Goal: Transaction & Acquisition: Purchase product/service

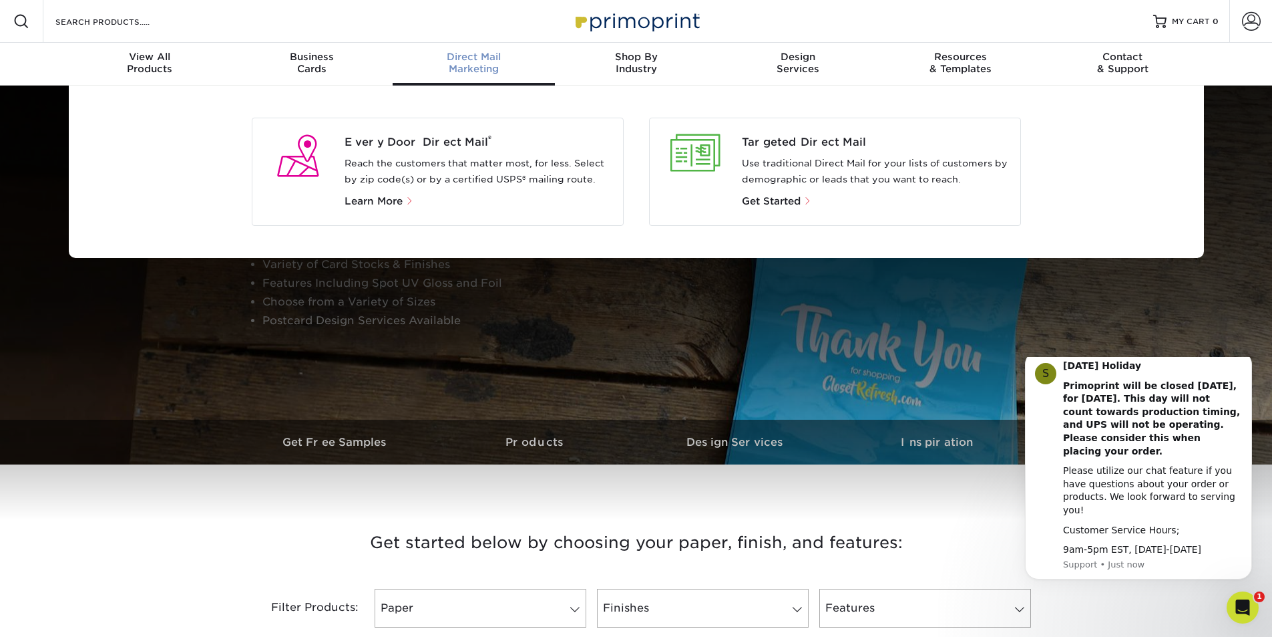
click at [469, 61] on span "Direct Mail" at bounding box center [474, 57] width 162 height 12
click at [469, 55] on span "Direct Mail" at bounding box center [474, 57] width 162 height 12
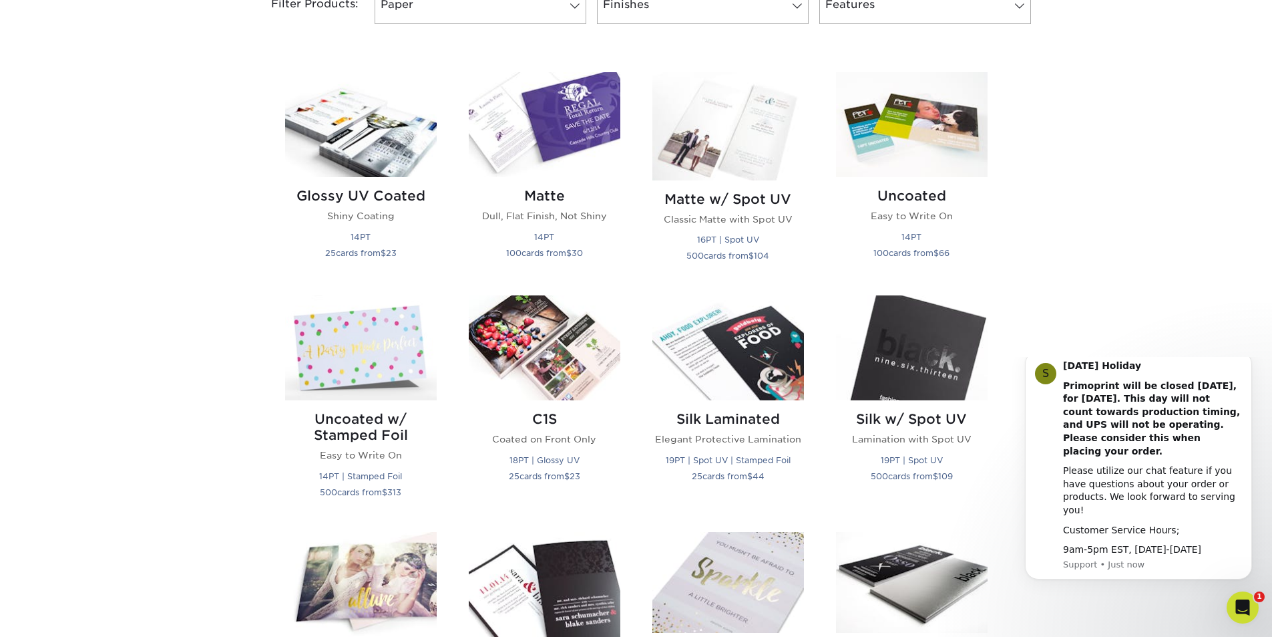
scroll to position [601, 0]
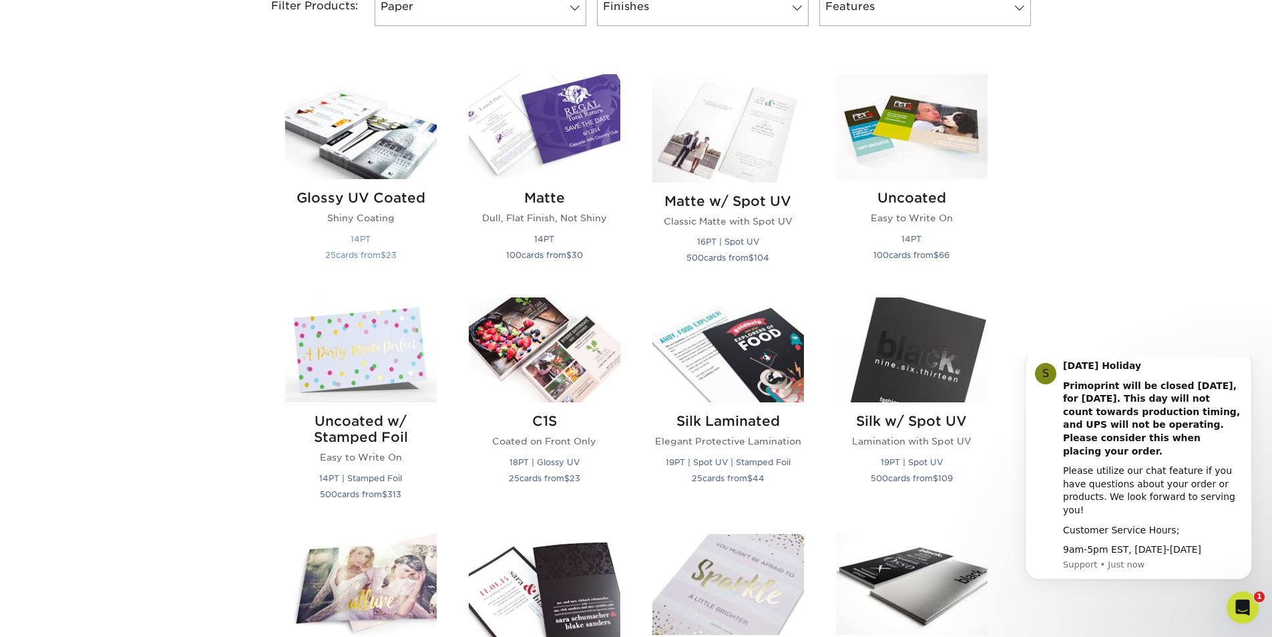
click at [338, 208] on div "Glossy UV Coated Shiny Coating 14PT 25 cards from $ 23" at bounding box center [361, 228] width 152 height 99
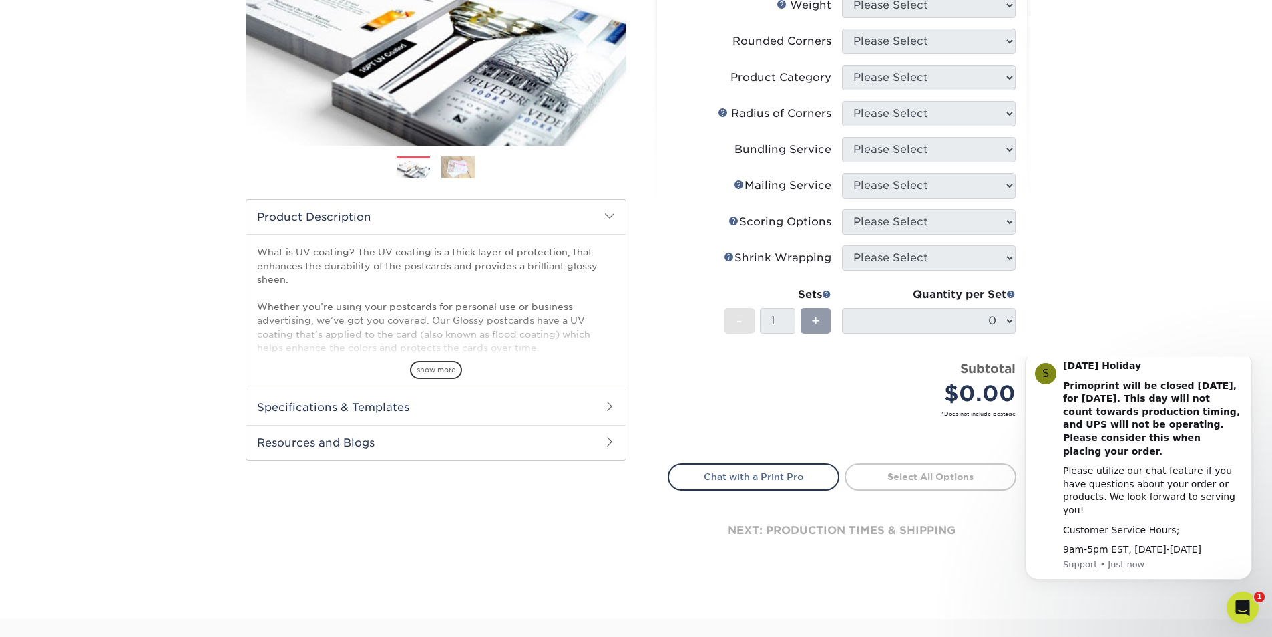
scroll to position [170, 0]
